Goal: Transaction & Acquisition: Download file/media

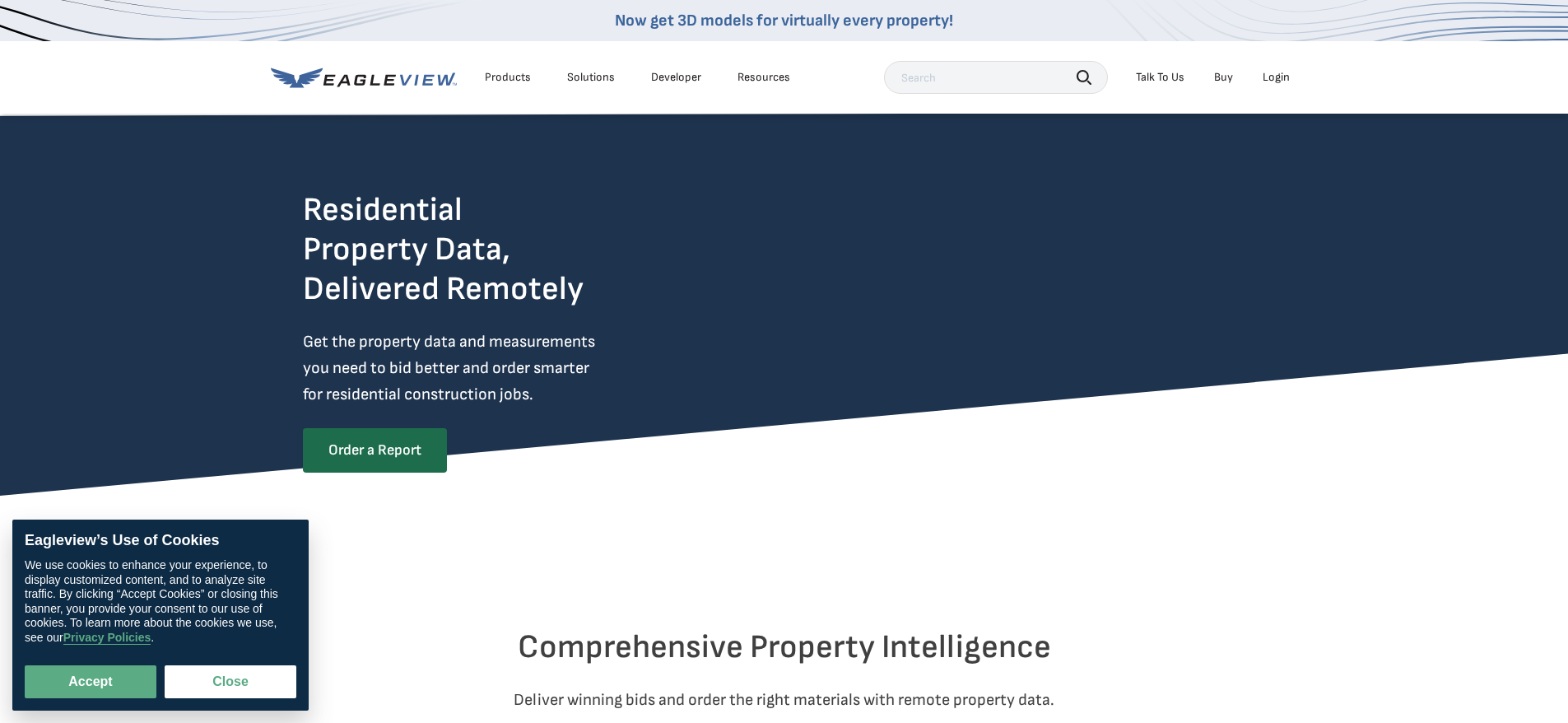
click at [1287, 77] on div "Login" at bounding box center [1276, 77] width 27 height 15
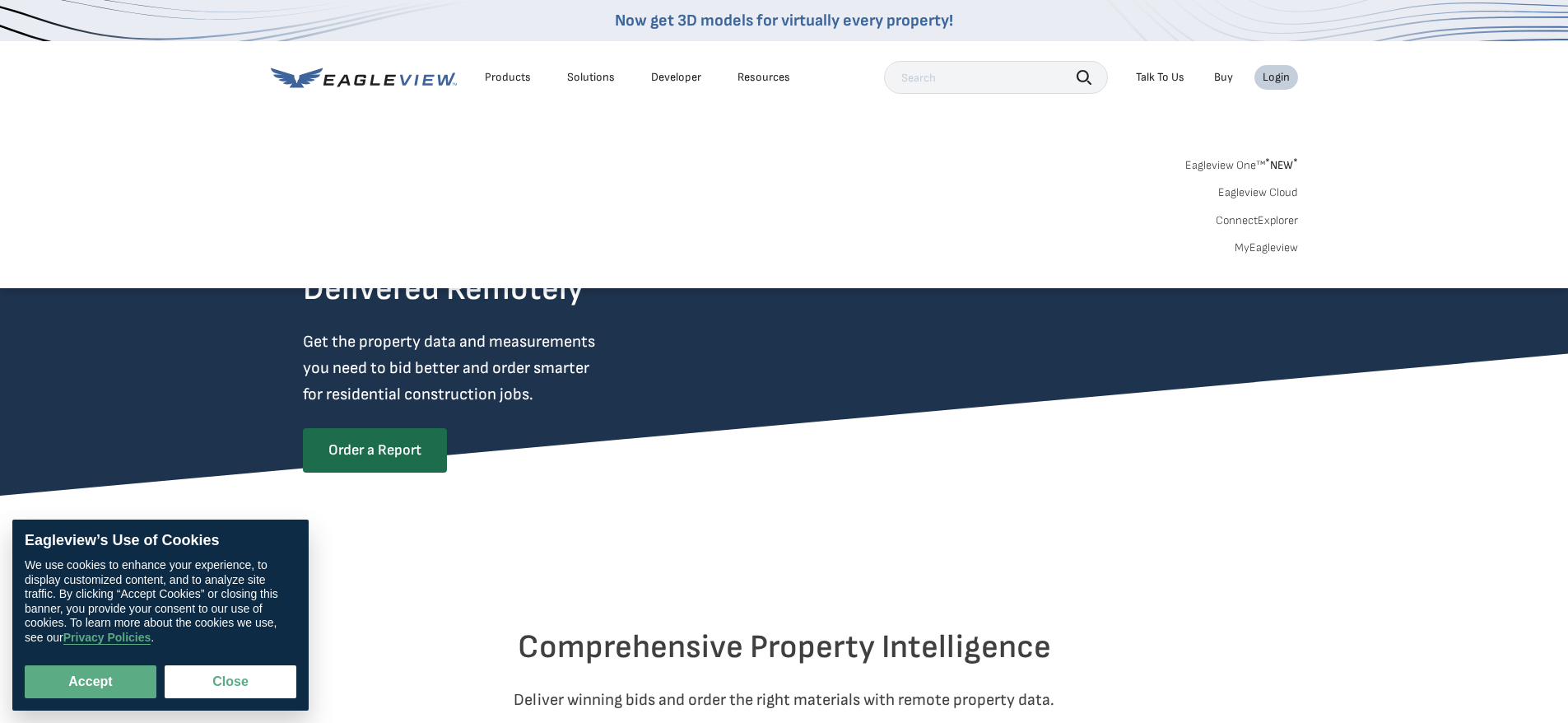
click at [1265, 71] on div "Login" at bounding box center [1276, 77] width 27 height 15
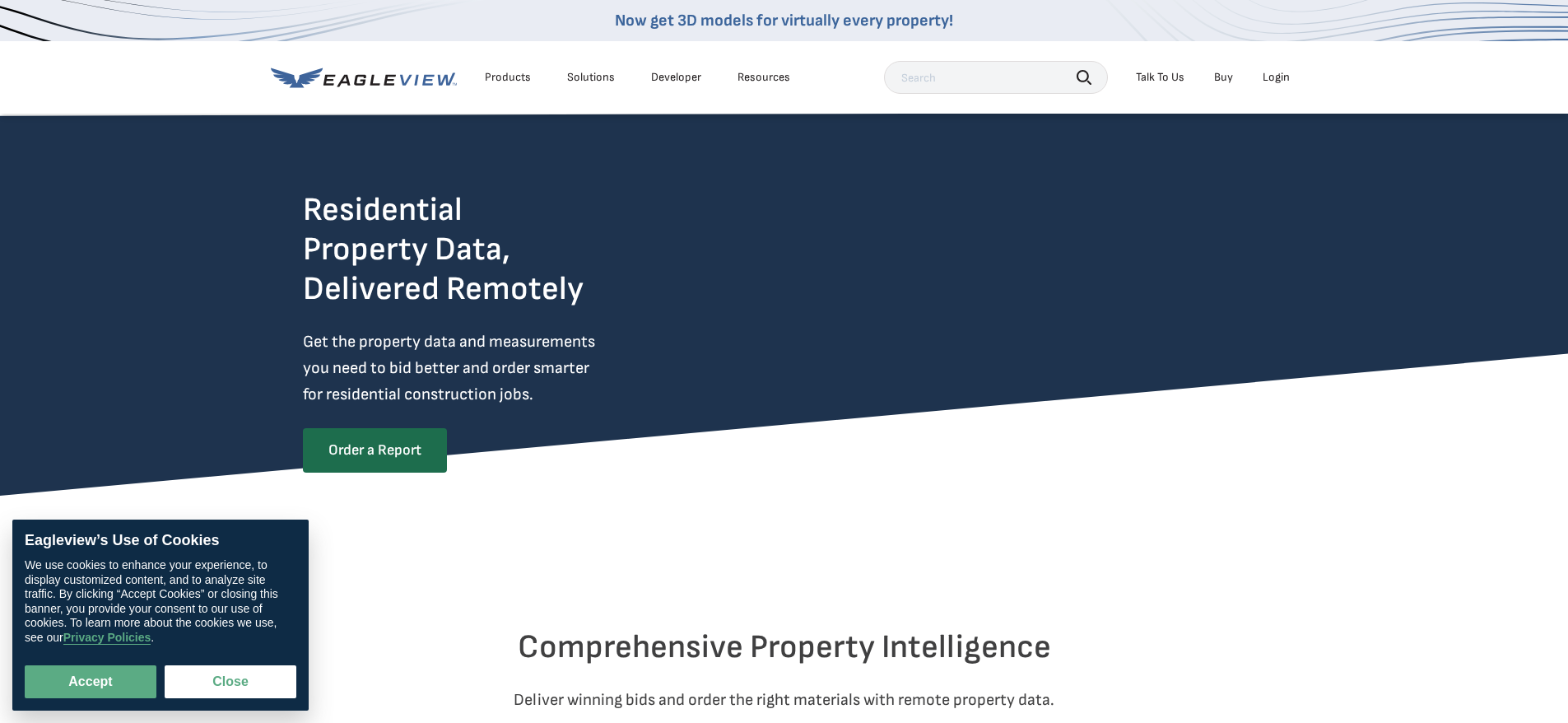
click at [1265, 71] on div "Login" at bounding box center [1276, 77] width 27 height 15
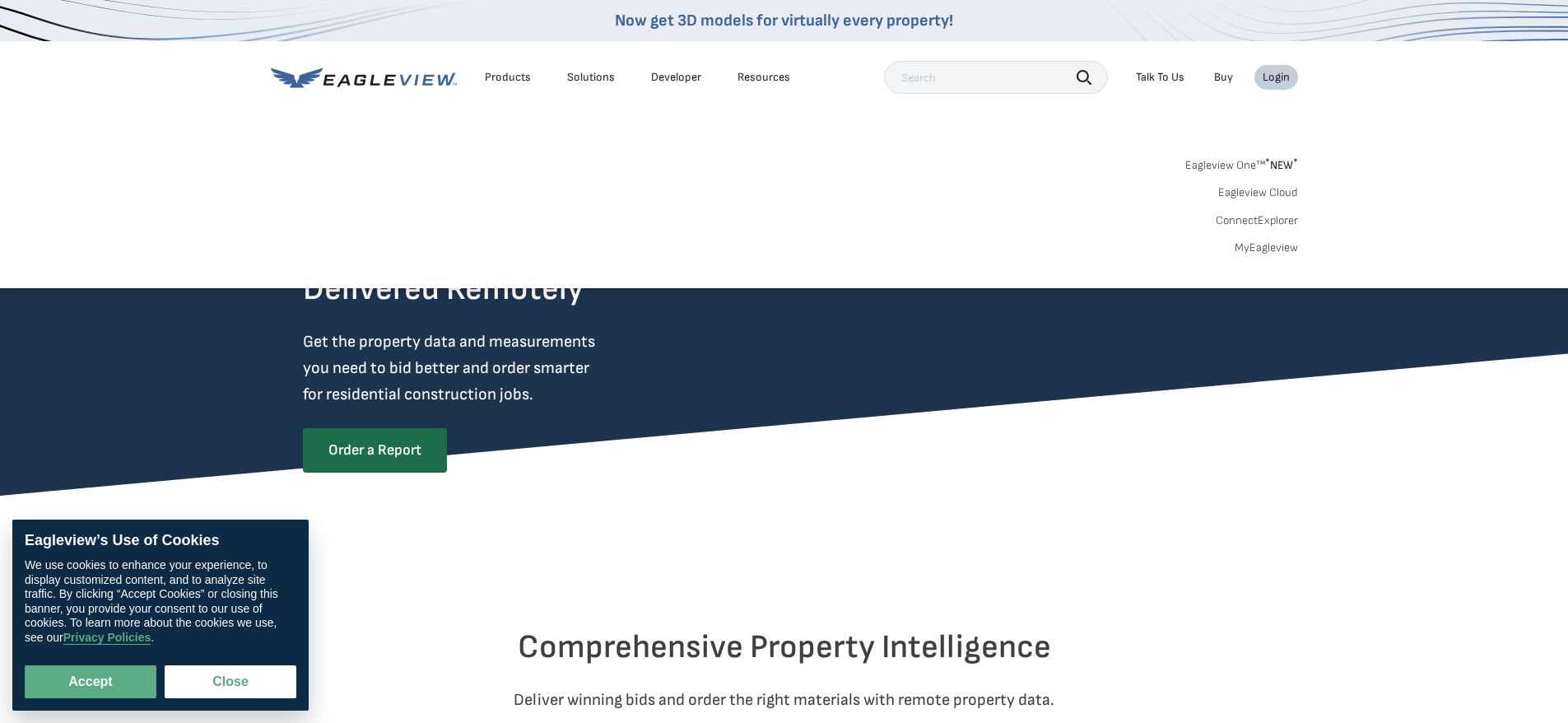
click at [1256, 251] on link "MyEagleview" at bounding box center [1266, 248] width 63 height 15
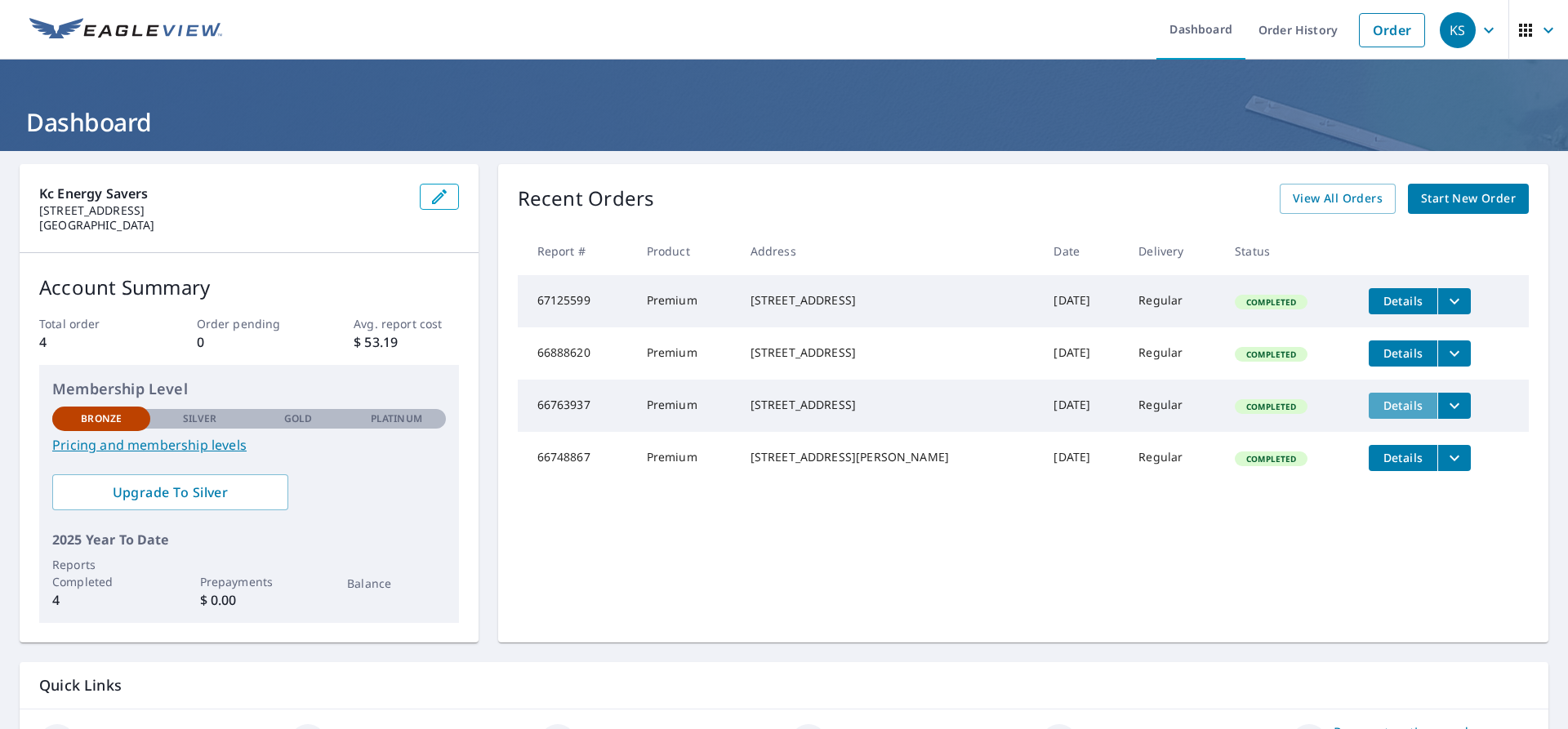
click at [1387, 413] on span "Details" at bounding box center [1402, 405] width 49 height 16
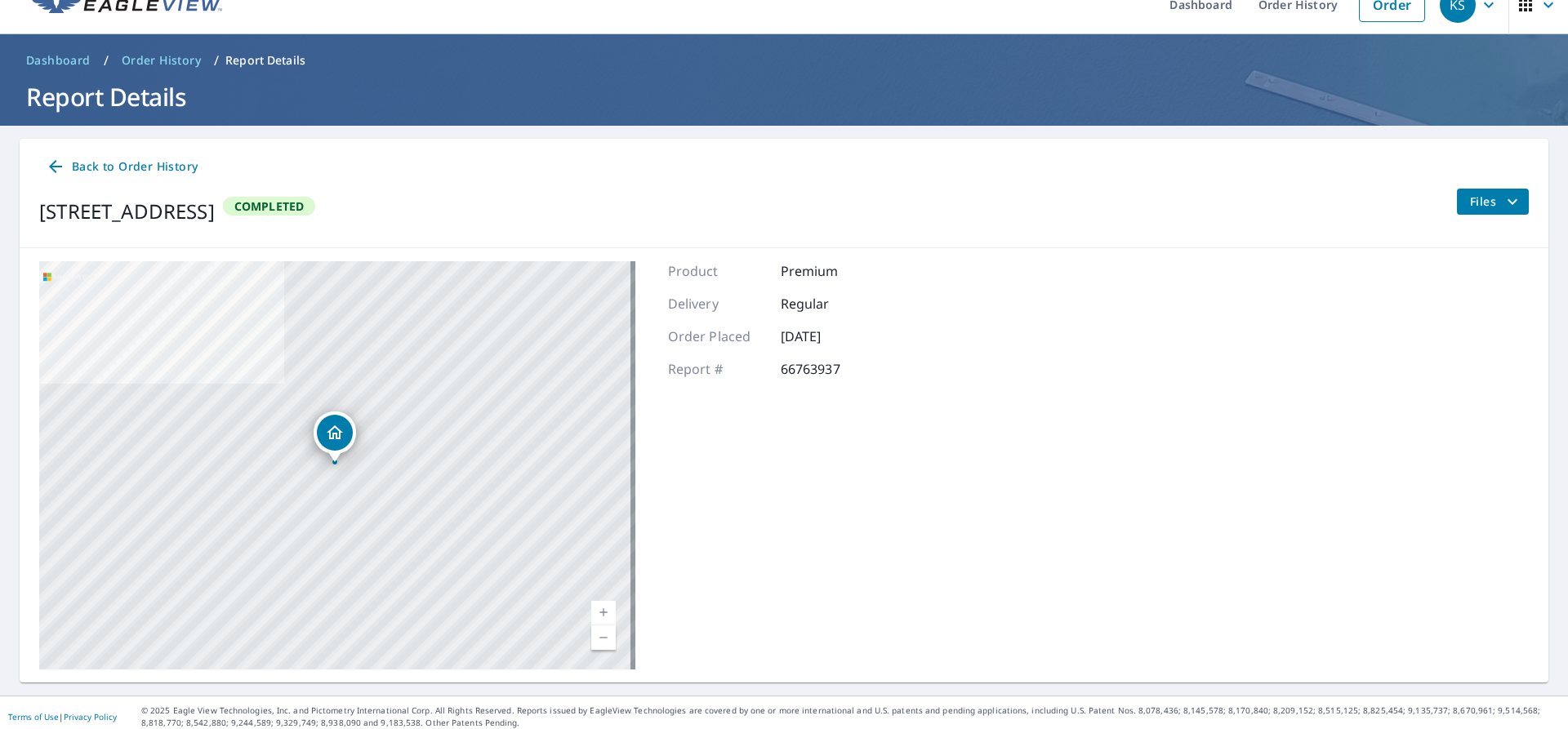
scroll to position [33, 0]
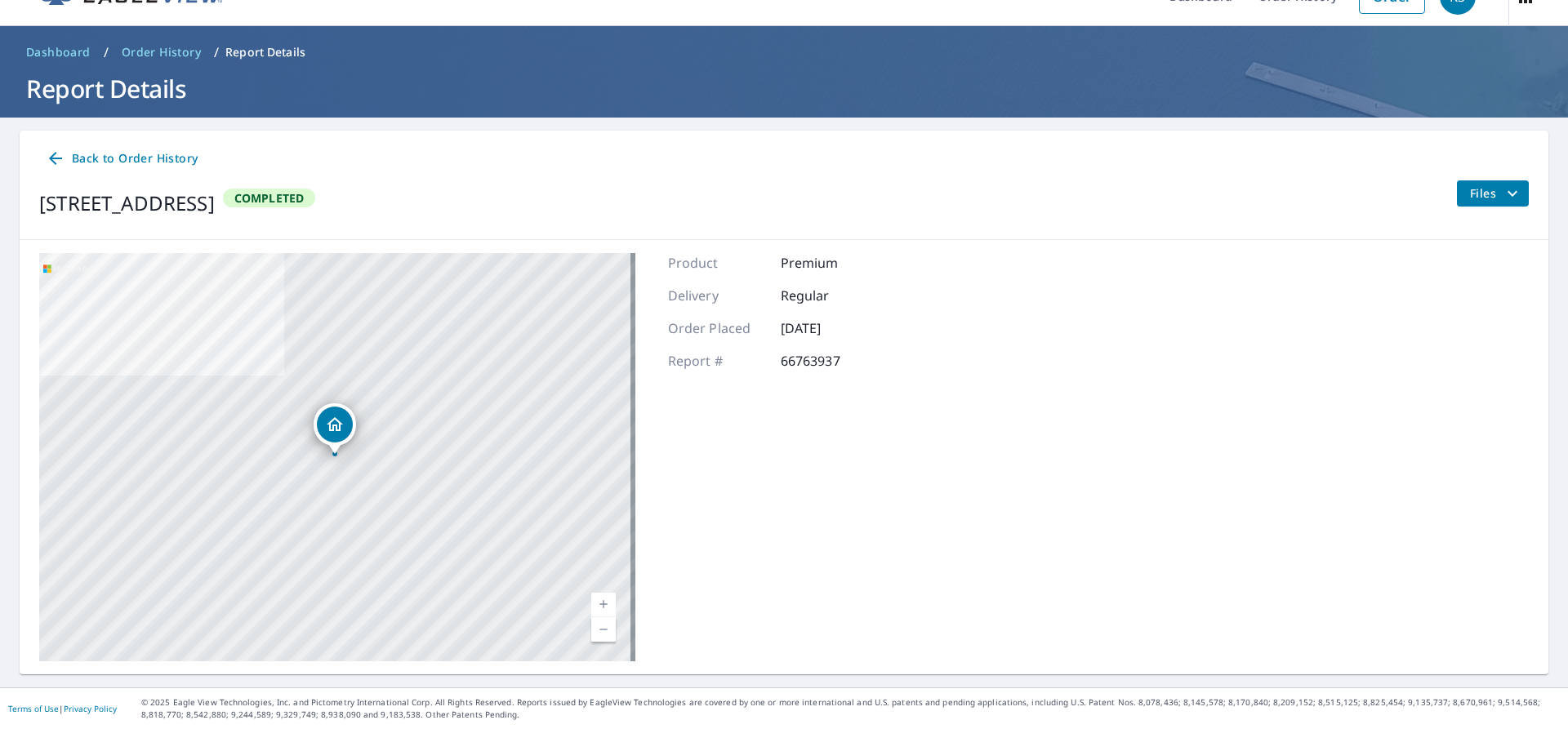
drag, startPoint x: 1108, startPoint y: 388, endPoint x: 1110, endPoint y: 426, distance: 38.1
click at [1470, 189] on span "Files" at bounding box center [1495, 193] width 52 height 19
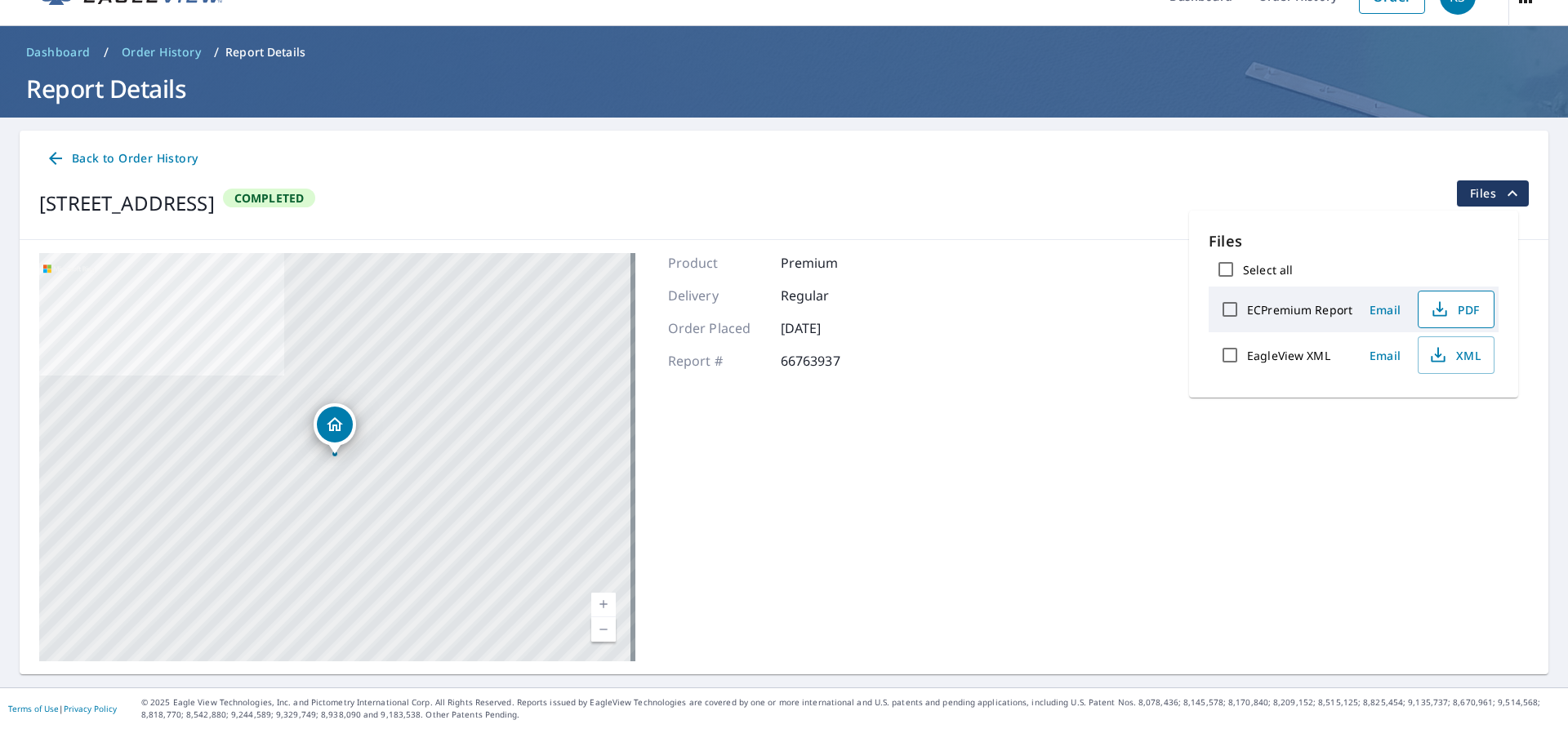
click at [1440, 307] on icon "button" at bounding box center [1439, 309] width 19 height 19
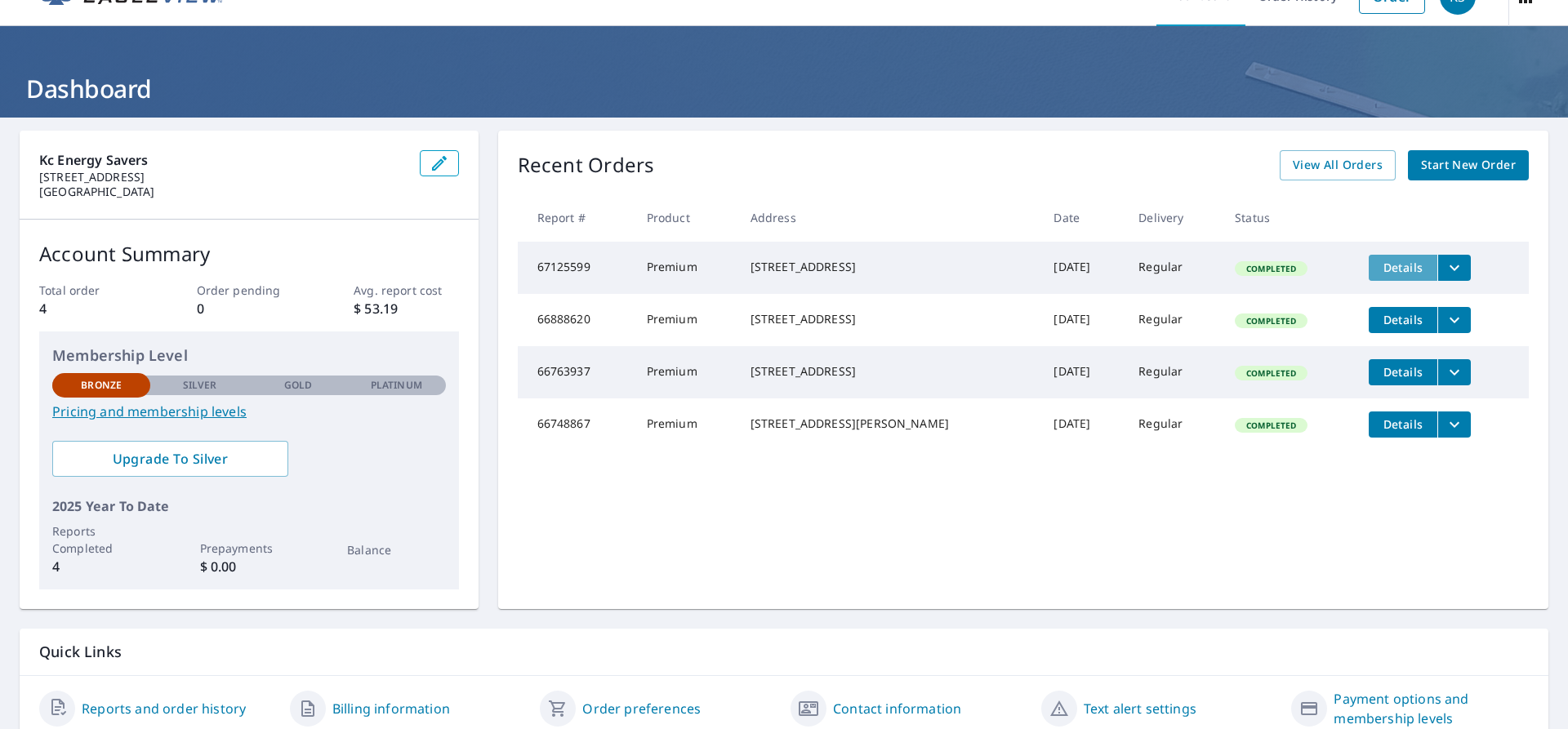
click at [1385, 262] on span "Details" at bounding box center [1402, 267] width 49 height 16
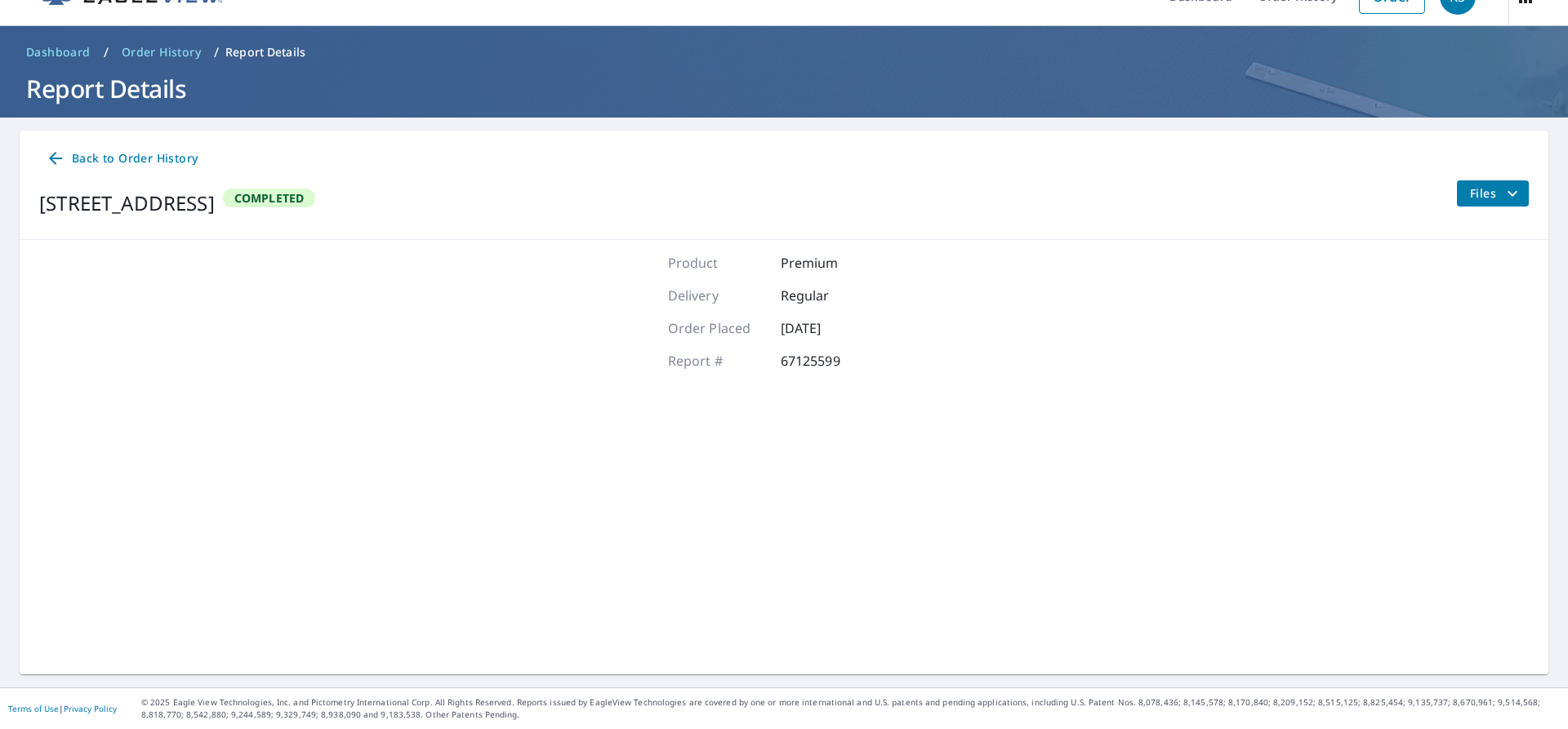
click at [1456, 191] on button "Files" at bounding box center [1492, 193] width 73 height 26
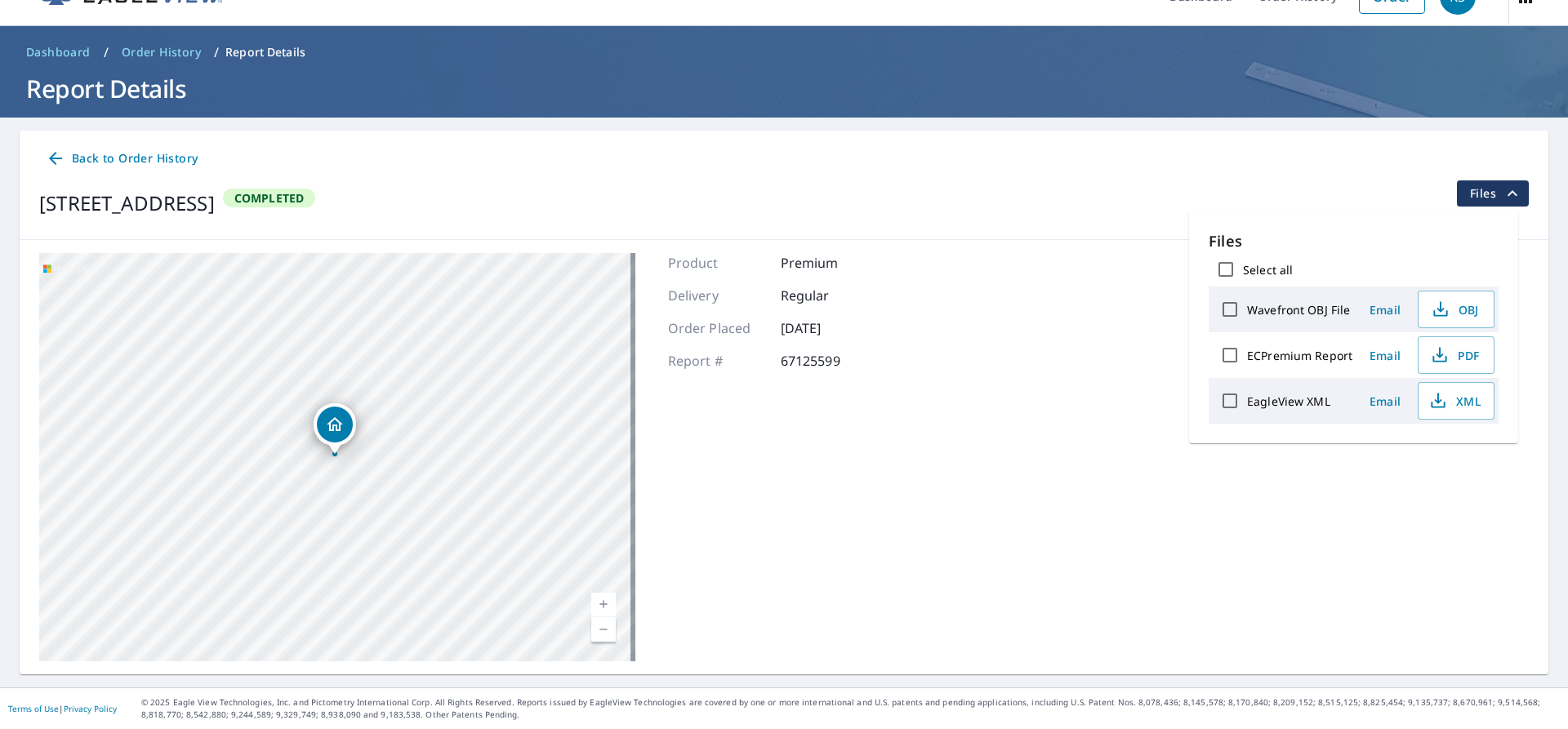
click at [1293, 356] on label "ECPremium Report" at bounding box center [1299, 355] width 105 height 16
click at [1247, 356] on input "ECPremium Report" at bounding box center [1229, 354] width 34 height 34
click at [1293, 356] on label "ECPremium Report" at bounding box center [1299, 355] width 105 height 16
click at [1247, 356] on input "ECPremium Report" at bounding box center [1229, 354] width 34 height 34
checkbox input "false"
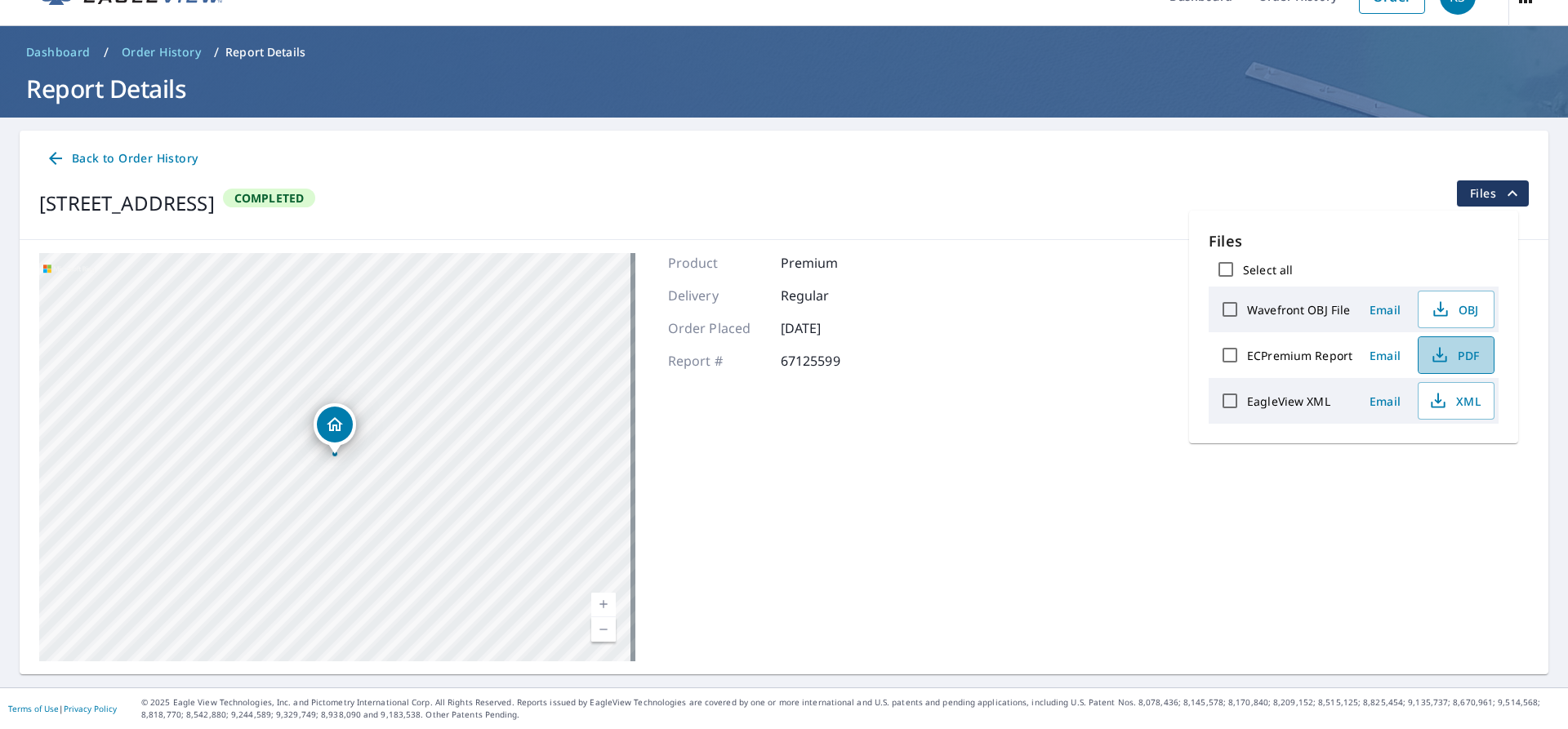
click at [1487, 359] on button "PDF" at bounding box center [1455, 355] width 76 height 38
